Goal: Transaction & Acquisition: Subscribe to service/newsletter

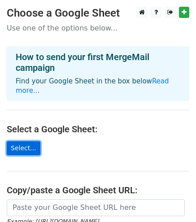
click at [20, 141] on link "Select..." at bounding box center [24, 148] width 34 height 14
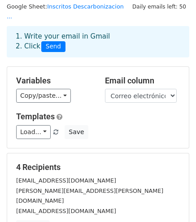
scroll to position [28, 0]
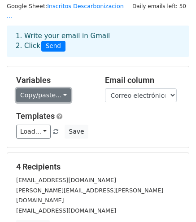
click at [49, 88] on link "Copy/paste..." at bounding box center [43, 95] width 55 height 14
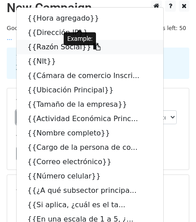
scroll to position [7, 0]
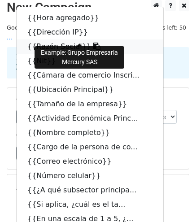
click at [44, 40] on link "{{Razón Social}}" at bounding box center [90, 47] width 147 height 14
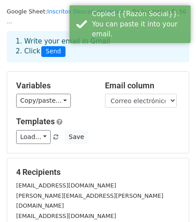
scroll to position [23, 0]
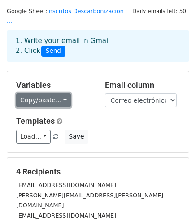
click at [57, 93] on link "Copy/paste..." at bounding box center [43, 100] width 55 height 14
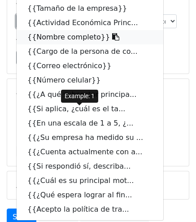
scroll to position [102, 0]
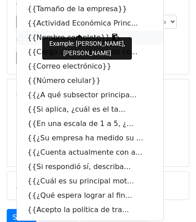
click at [55, 31] on link "{{Nombre completo}}" at bounding box center [90, 38] width 147 height 14
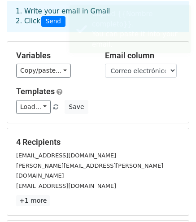
scroll to position [53, 0]
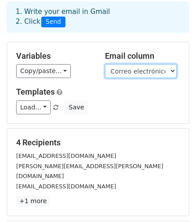
click at [118, 64] on select "Hora agregado Dirección IP Razón Social NIt Cámara de comercio Inscrito: Ubicac…" at bounding box center [141, 71] width 72 height 14
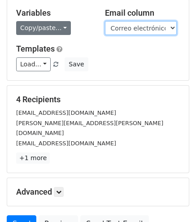
scroll to position [97, 0]
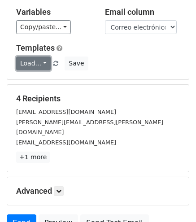
click at [43, 57] on link "Load..." at bounding box center [33, 64] width 35 height 14
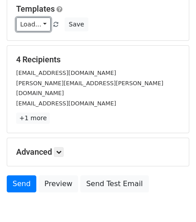
scroll to position [136, 0]
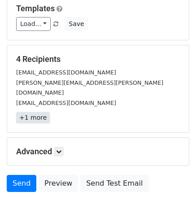
click at [34, 112] on link "+1 more" at bounding box center [33, 117] width 34 height 11
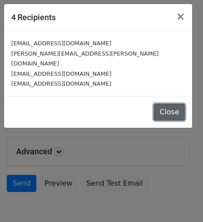
click at [166, 104] on button "Close" at bounding box center [169, 112] width 31 height 17
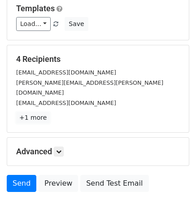
scroll to position [160, 0]
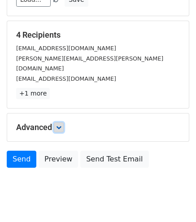
click at [60, 125] on icon at bounding box center [58, 127] width 5 height 5
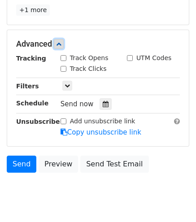
scroll to position [248, 0]
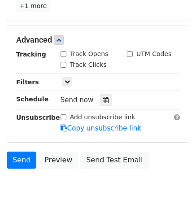
click at [67, 60] on div "Track Clicks" at bounding box center [84, 64] width 46 height 9
click at [64, 62] on input "Track Clicks" at bounding box center [64, 65] width 6 height 6
checkbox input "true"
click at [64, 51] on input "Track Opens" at bounding box center [64, 54] width 6 height 6
checkbox input "true"
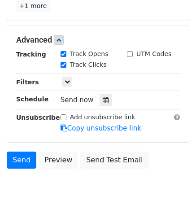
click at [130, 51] on input "UTM Codes" at bounding box center [130, 54] width 6 height 6
checkbox input "true"
click at [59, 37] on icon at bounding box center [58, 39] width 5 height 5
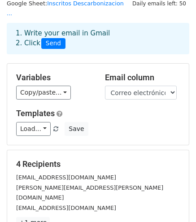
scroll to position [0, 0]
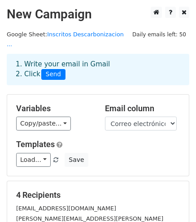
click at [28, 104] on h5 "Variables" at bounding box center [53, 109] width 75 height 10
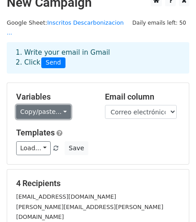
click at [50, 105] on link "Copy/paste..." at bounding box center [43, 112] width 55 height 14
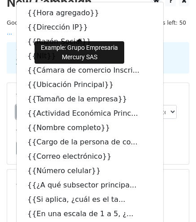
scroll to position [0, 0]
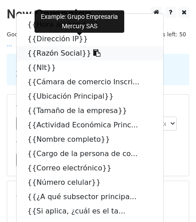
click at [93, 49] on icon at bounding box center [96, 52] width 7 height 7
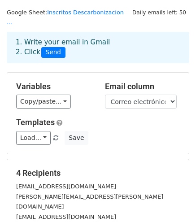
scroll to position [22, 0]
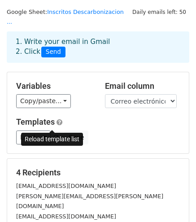
click at [54, 134] on link at bounding box center [57, 137] width 8 height 7
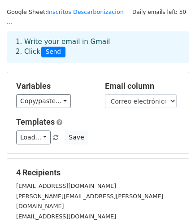
click at [53, 134] on link at bounding box center [57, 137] width 8 height 7
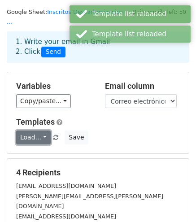
click at [18, 131] on link "Load..." at bounding box center [33, 138] width 35 height 14
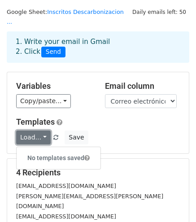
click at [18, 131] on link "Load..." at bounding box center [33, 138] width 35 height 14
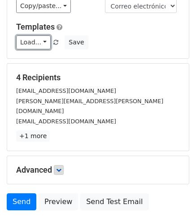
scroll to position [160, 0]
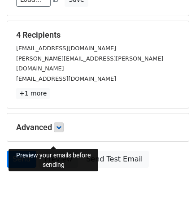
click at [48, 151] on link "Preview" at bounding box center [59, 159] width 40 height 17
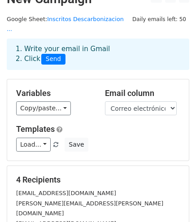
scroll to position [0, 0]
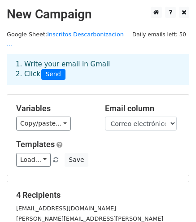
click at [55, 11] on h2 "New Campaign" at bounding box center [98, 14] width 183 height 15
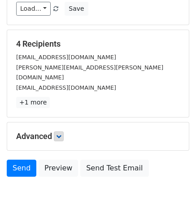
scroll to position [160, 0]
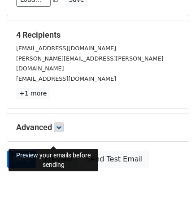
click at [53, 151] on link "Preview" at bounding box center [59, 159] width 40 height 17
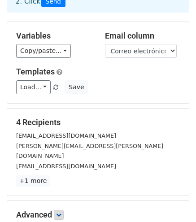
scroll to position [0, 0]
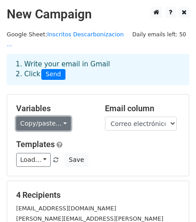
click at [50, 117] on link "Copy/paste..." at bounding box center [43, 124] width 55 height 14
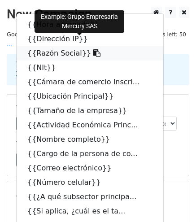
click at [43, 46] on link "{{Razón Social}}" at bounding box center [90, 53] width 147 height 14
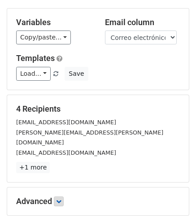
scroll to position [160, 0]
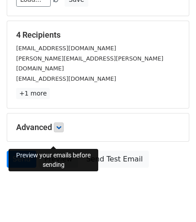
click at [52, 151] on link "Preview" at bounding box center [59, 159] width 40 height 17
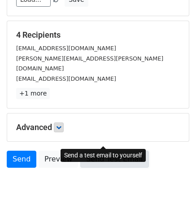
click at [111, 151] on link "Send Test Email" at bounding box center [114, 159] width 68 height 17
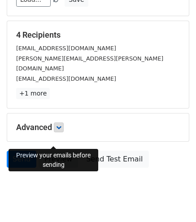
click at [49, 151] on link "Preview" at bounding box center [59, 159] width 40 height 17
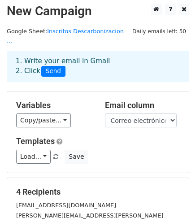
scroll to position [0, 0]
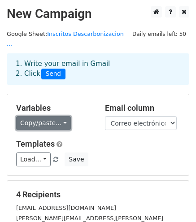
click at [53, 116] on link "Copy/paste..." at bounding box center [43, 123] width 55 height 14
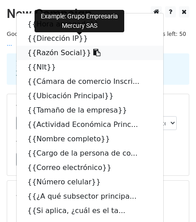
click at [52, 46] on link "{{Razón Social}}" at bounding box center [90, 53] width 147 height 14
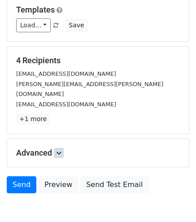
scroll to position [160, 0]
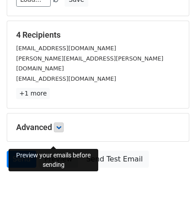
click at [60, 151] on link "Preview" at bounding box center [59, 159] width 40 height 17
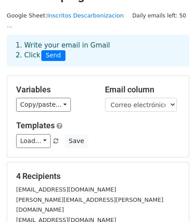
scroll to position [17, 0]
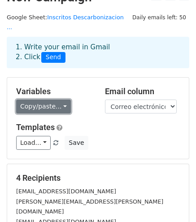
click at [52, 100] on link "Copy/paste..." at bounding box center [43, 107] width 55 height 14
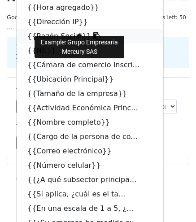
click at [93, 32] on icon at bounding box center [96, 35] width 7 height 7
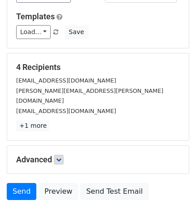
scroll to position [160, 0]
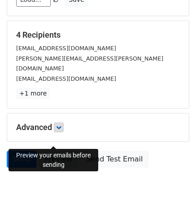
click at [57, 151] on link "Preview" at bounding box center [59, 159] width 40 height 17
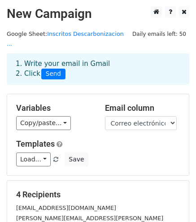
scroll to position [0, 0]
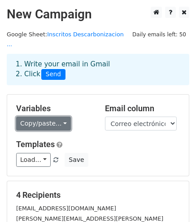
click at [41, 117] on link "Copy/paste..." at bounding box center [43, 124] width 55 height 14
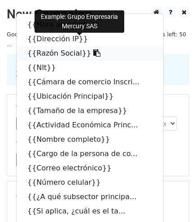
click at [93, 49] on icon at bounding box center [96, 52] width 7 height 7
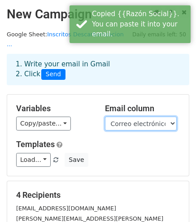
click at [138, 117] on select "Hora agregado Dirección IP Razón Social NIt Cámara de comercio Inscrito: Ubicac…" at bounding box center [141, 124] width 72 height 14
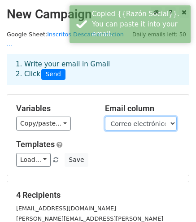
click at [138, 117] on select "Hora agregado Dirección IP Razón Social NIt Cámara de comercio Inscrito: Ubicac…" at bounding box center [141, 124] width 72 height 14
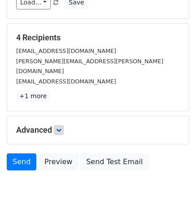
scroll to position [160, 0]
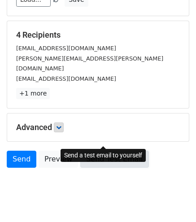
click at [107, 151] on link "Send Test Email" at bounding box center [114, 159] width 68 height 17
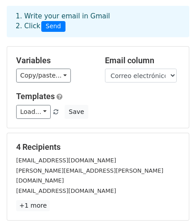
scroll to position [0, 0]
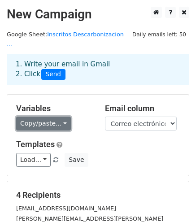
click at [40, 117] on link "Copy/paste..." at bounding box center [43, 124] width 55 height 14
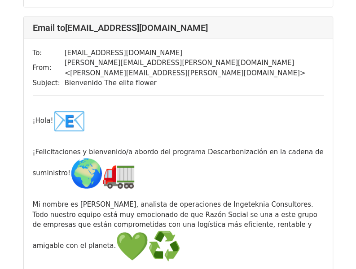
scroll to position [1707, 0]
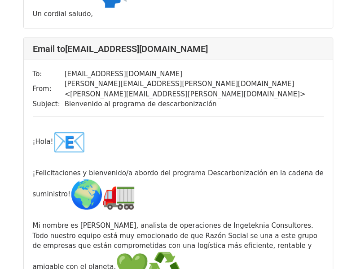
scroll to position [1686, 0]
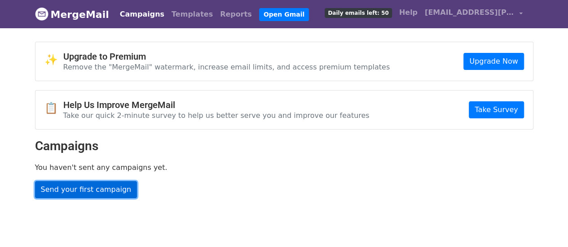
click at [87, 193] on link "Send your first campaign" at bounding box center [86, 189] width 102 height 17
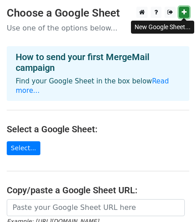
click at [182, 15] on icon at bounding box center [184, 12] width 5 height 6
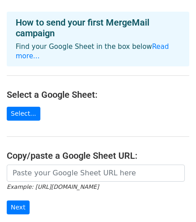
scroll to position [35, 0]
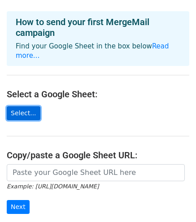
click at [21, 106] on link "Select..." at bounding box center [24, 113] width 34 height 14
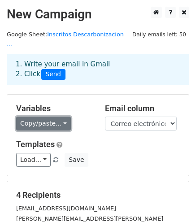
click at [44, 117] on link "Copy/paste..." at bounding box center [43, 124] width 55 height 14
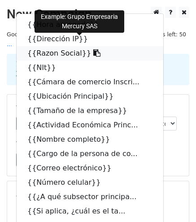
click at [53, 46] on link "{{Razon Social}}" at bounding box center [90, 53] width 147 height 14
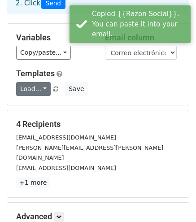
scroll to position [72, 0]
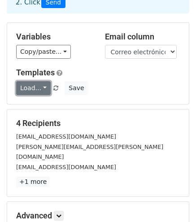
click at [35, 81] on link "Load..." at bounding box center [33, 88] width 35 height 14
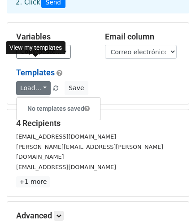
drag, startPoint x: 35, startPoint y: 76, endPoint x: 32, endPoint y: 62, distance: 14.5
click at [32, 68] on link "Templates" at bounding box center [35, 72] width 39 height 9
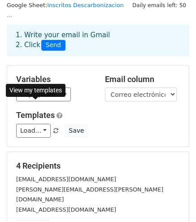
scroll to position [0, 0]
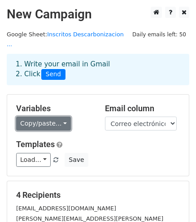
click at [47, 117] on link "Copy/paste..." at bounding box center [43, 124] width 55 height 14
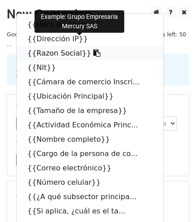
click at [93, 49] on icon at bounding box center [96, 52] width 7 height 7
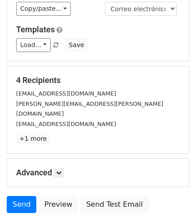
scroll to position [160, 0]
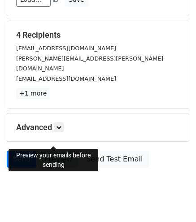
click at [58, 151] on link "Preview" at bounding box center [59, 159] width 40 height 17
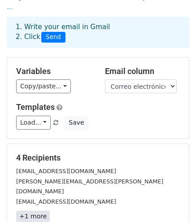
scroll to position [28, 0]
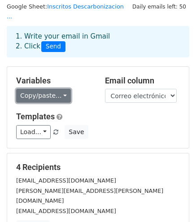
click at [39, 89] on link "Copy/paste..." at bounding box center [43, 96] width 55 height 14
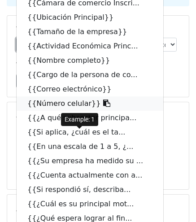
scroll to position [72, 0]
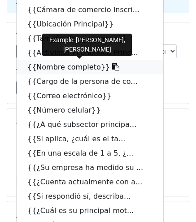
click at [47, 60] on link "{{Nombre completo}}" at bounding box center [90, 67] width 147 height 14
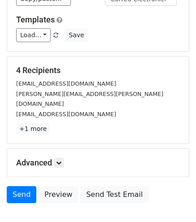
scroll to position [160, 0]
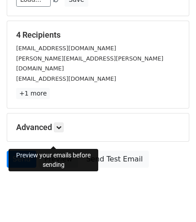
click at [56, 151] on link "Preview" at bounding box center [59, 159] width 40 height 17
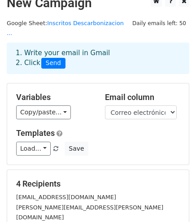
scroll to position [0, 0]
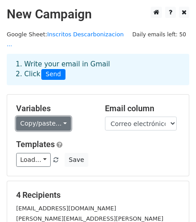
click at [50, 117] on link "Copy/paste..." at bounding box center [43, 124] width 55 height 14
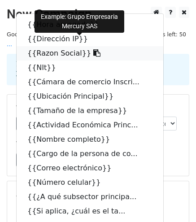
click at [42, 46] on link "{{Razon Social}}" at bounding box center [90, 53] width 147 height 14
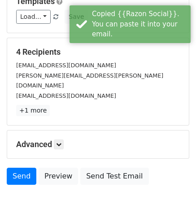
scroll to position [160, 0]
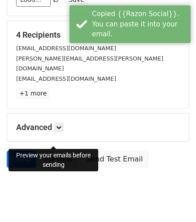
click at [50, 151] on link "Preview" at bounding box center [59, 159] width 40 height 17
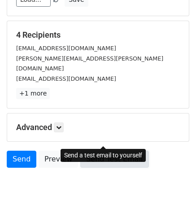
click at [100, 151] on link "Send Test Email" at bounding box center [114, 159] width 68 height 17
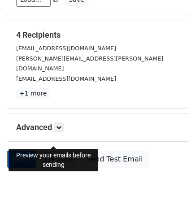
click at [61, 151] on link "Preview" at bounding box center [59, 159] width 40 height 17
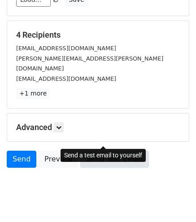
click at [110, 151] on link "Send Test Email" at bounding box center [114, 159] width 68 height 17
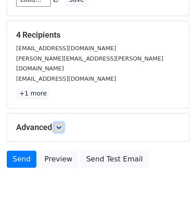
click at [63, 123] on link at bounding box center [59, 128] width 10 height 10
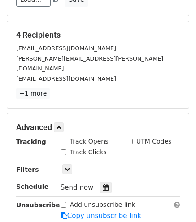
click at [63, 139] on input "Track Opens" at bounding box center [64, 142] width 6 height 6
checkbox input "true"
click at [63, 150] on input "Track Clicks" at bounding box center [64, 153] width 6 height 6
checkbox input "true"
click at [133, 137] on div "UTM Codes" at bounding box center [149, 141] width 44 height 9
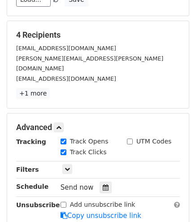
click at [131, 139] on input "UTM Codes" at bounding box center [130, 142] width 6 height 6
checkbox input "true"
click at [65, 167] on icon at bounding box center [67, 169] width 5 height 5
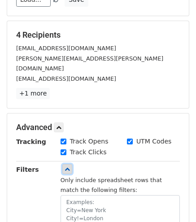
click at [68, 164] on link at bounding box center [67, 169] width 10 height 10
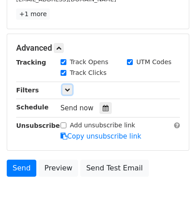
scroll to position [248, 0]
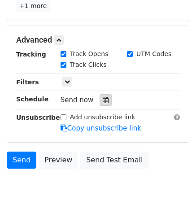
click at [103, 97] on icon at bounding box center [106, 100] width 6 height 6
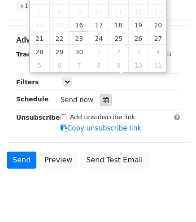
click at [103, 97] on icon at bounding box center [106, 100] width 6 height 6
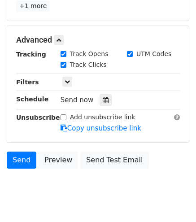
click at [62, 115] on input "Add unsubscribe link" at bounding box center [64, 118] width 6 height 6
checkbox input "false"
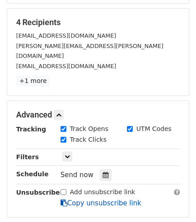
scroll to position [155, 0]
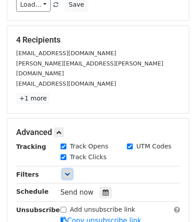
click at [67, 172] on icon at bounding box center [67, 174] width 5 height 5
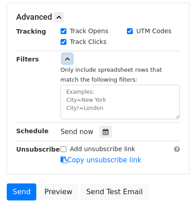
scroll to position [303, 0]
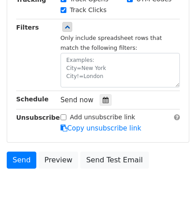
drag, startPoint x: 53, startPoint y: 95, endPoint x: 13, endPoint y: 98, distance: 39.2
click at [13, 113] on div "Unsubscribe" at bounding box center [31, 123] width 44 height 21
copy strong "Unsubscribe"
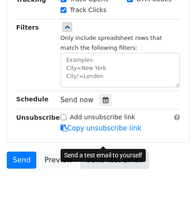
click at [109, 152] on link "Send Test Email" at bounding box center [114, 160] width 68 height 17
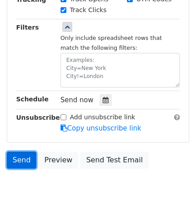
click at [13, 152] on link "Send" at bounding box center [22, 160] width 30 height 17
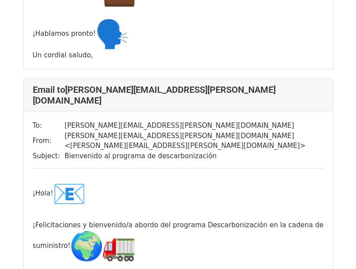
scroll to position [809, 0]
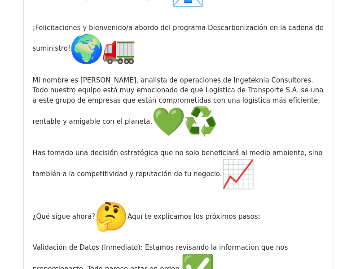
scroll to position [1019, 0]
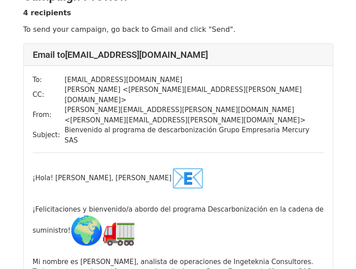
scroll to position [21, 0]
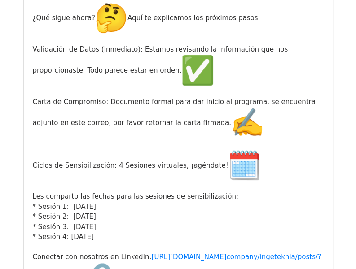
scroll to position [1124, 0]
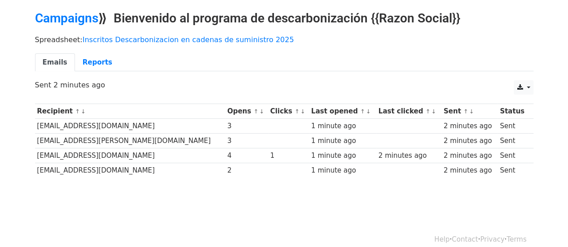
scroll to position [36, 0]
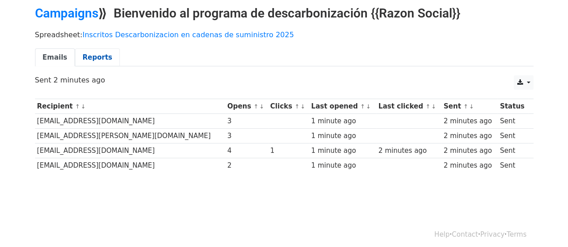
click at [93, 57] on link "Reports" at bounding box center [97, 58] width 45 height 18
